Goal: Use online tool/utility: Utilize a website feature to perform a specific function

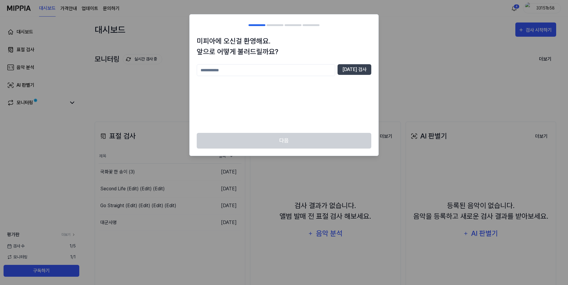
click at [278, 114] on div "[DATE] 검사" at bounding box center [284, 95] width 175 height 62
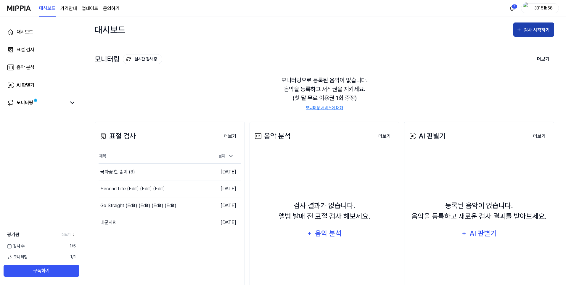
click at [537, 30] on div "검사 시작하기" at bounding box center [538, 30] width 28 height 8
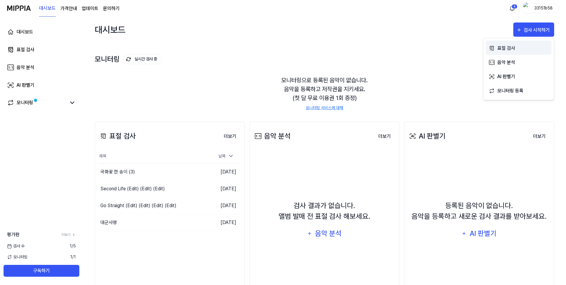
click at [499, 46] on div "표절 검사" at bounding box center [523, 48] width 52 height 8
click at [134, 174] on div "국화꽃 한 송이 (3)" at bounding box center [117, 171] width 35 height 7
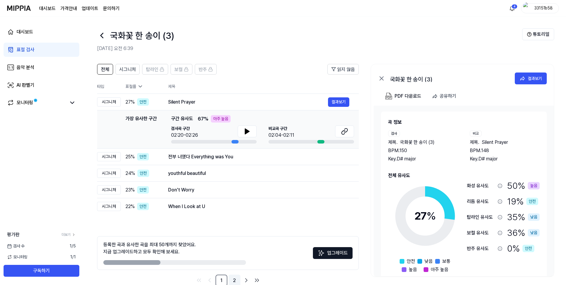
click at [233, 278] on link "2" at bounding box center [235, 281] width 12 height 12
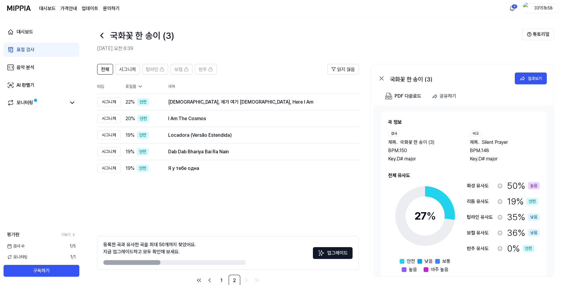
click at [108, 34] on div "국화꽃 한 송이 (3)" at bounding box center [309, 35] width 425 height 14
click at [104, 39] on icon at bounding box center [101, 35] width 9 height 9
click at [102, 38] on icon at bounding box center [101, 35] width 9 height 9
